Goal: Check status

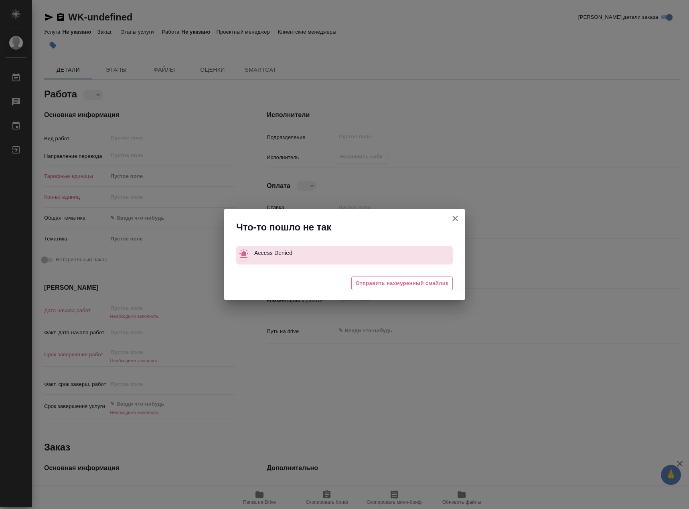
click at [454, 215] on icon "button" at bounding box center [455, 219] width 10 height 10
